Goal: Task Accomplishment & Management: Use online tool/utility

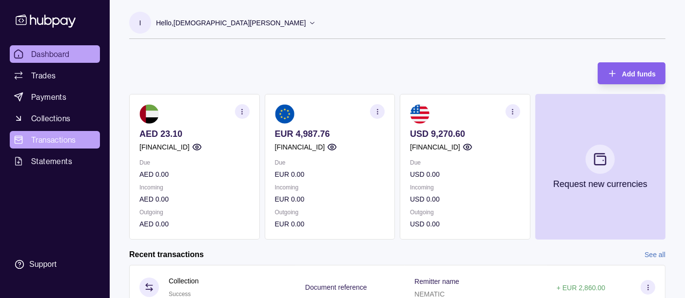
click at [46, 148] on link "Transactions" at bounding box center [55, 140] width 90 height 18
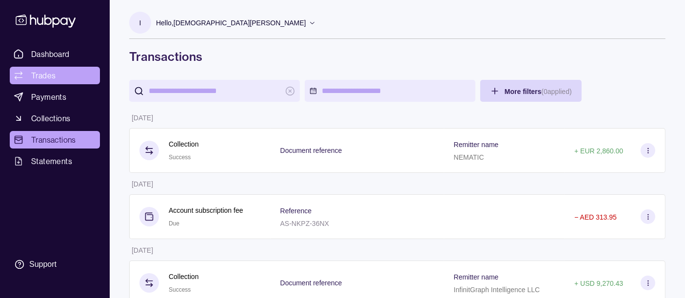
click at [81, 80] on link "Trades" at bounding box center [55, 76] width 90 height 18
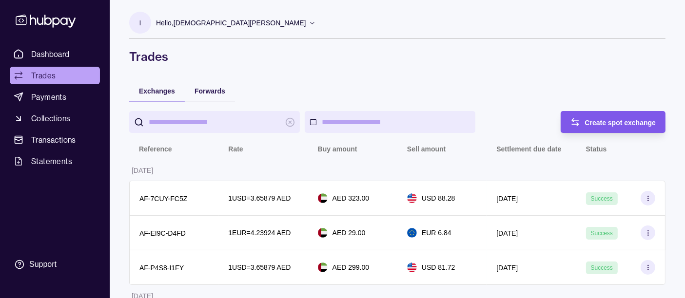
click at [582, 116] on div "Create spot exchange" at bounding box center [606, 122] width 100 height 22
